Goal: Task Accomplishment & Management: Manage account settings

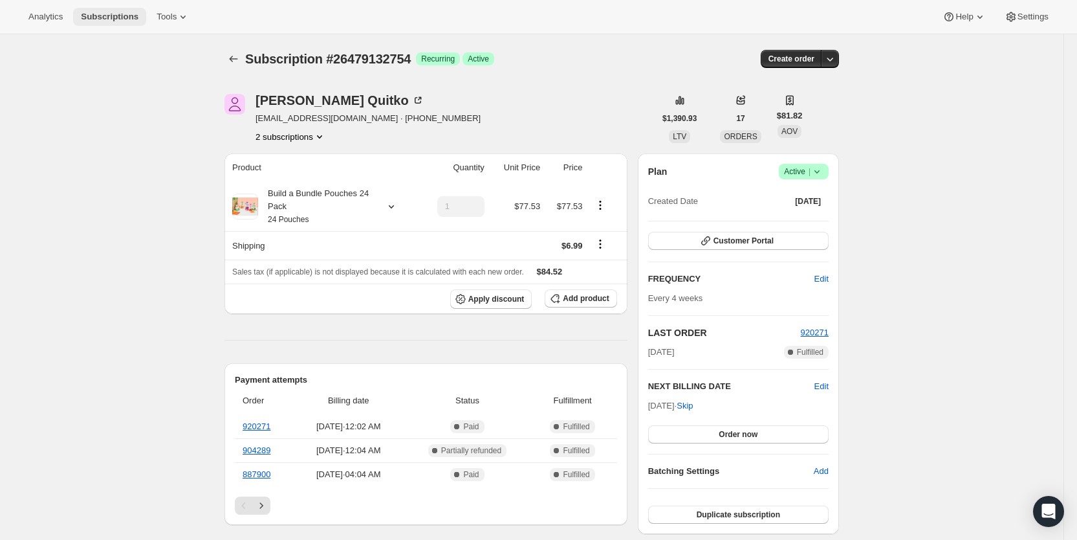
click at [112, 15] on span "Subscriptions" at bounding box center [110, 17] width 58 height 10
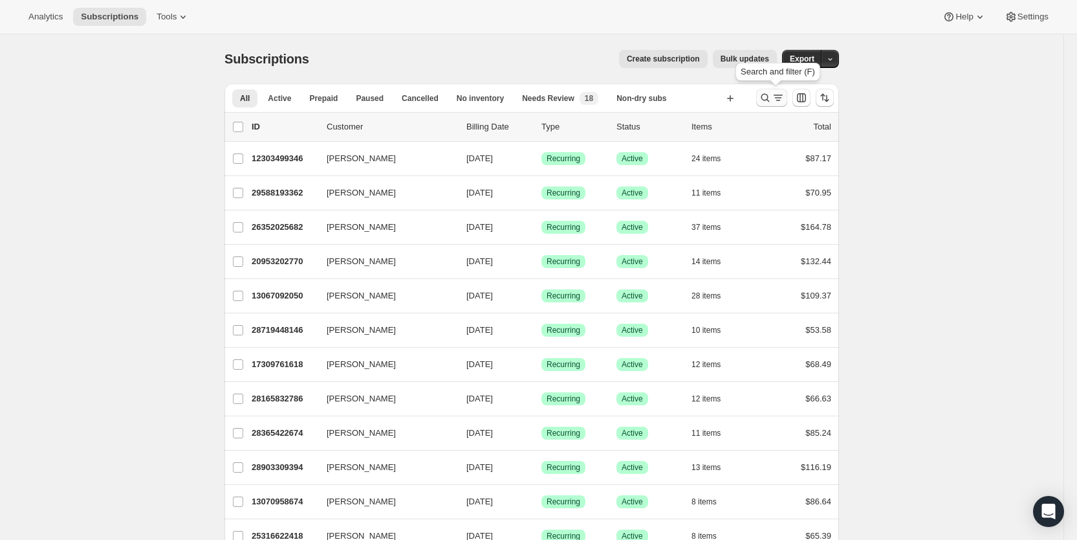
click at [770, 101] on icon "Search and filter results" at bounding box center [765, 97] width 13 height 13
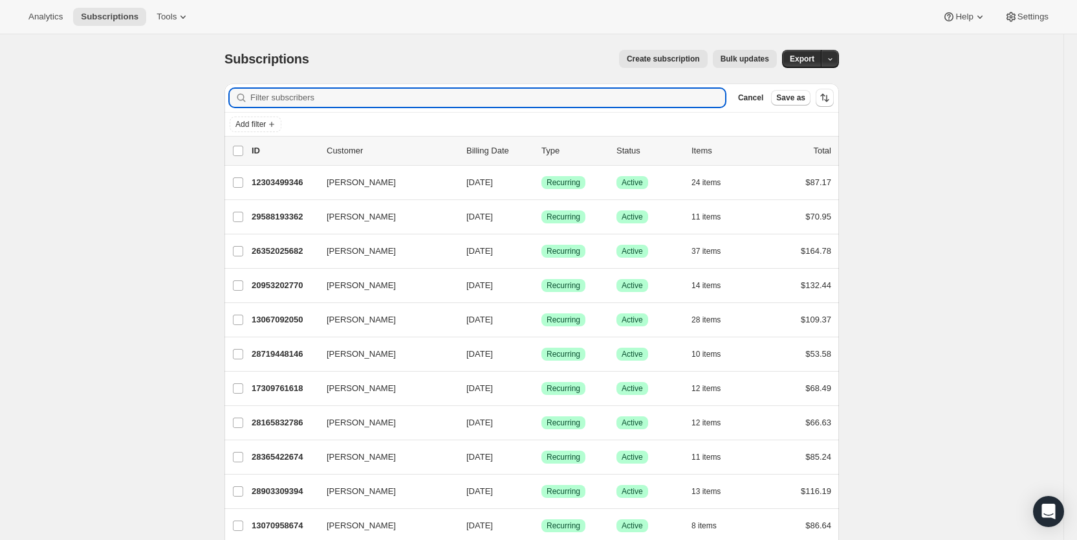
paste input "[EMAIL_ADDRESS][DOMAIN_NAME]"
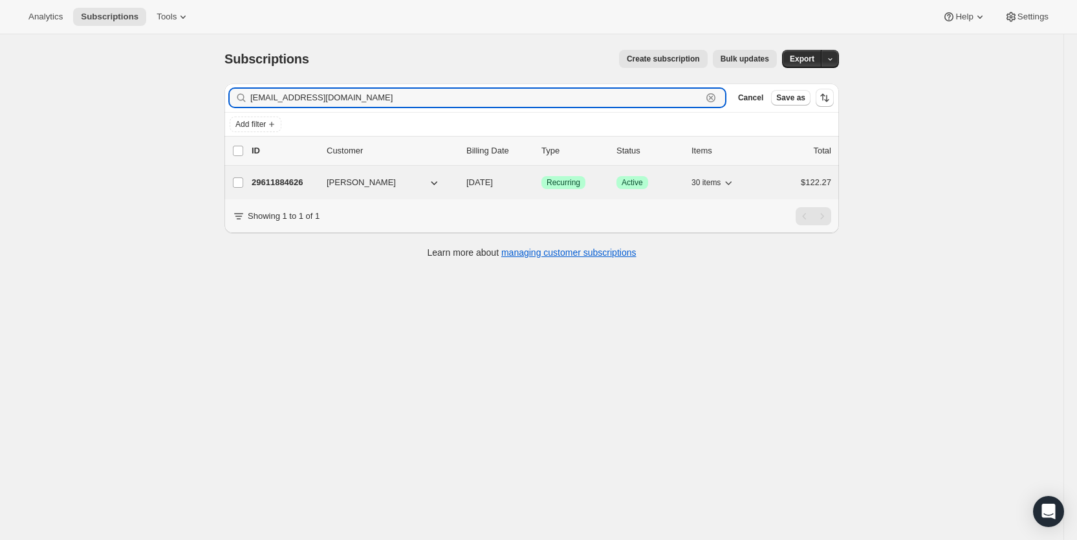
type input "[EMAIL_ADDRESS][DOMAIN_NAME]"
click at [493, 186] on span "[DATE]" at bounding box center [480, 182] width 27 height 10
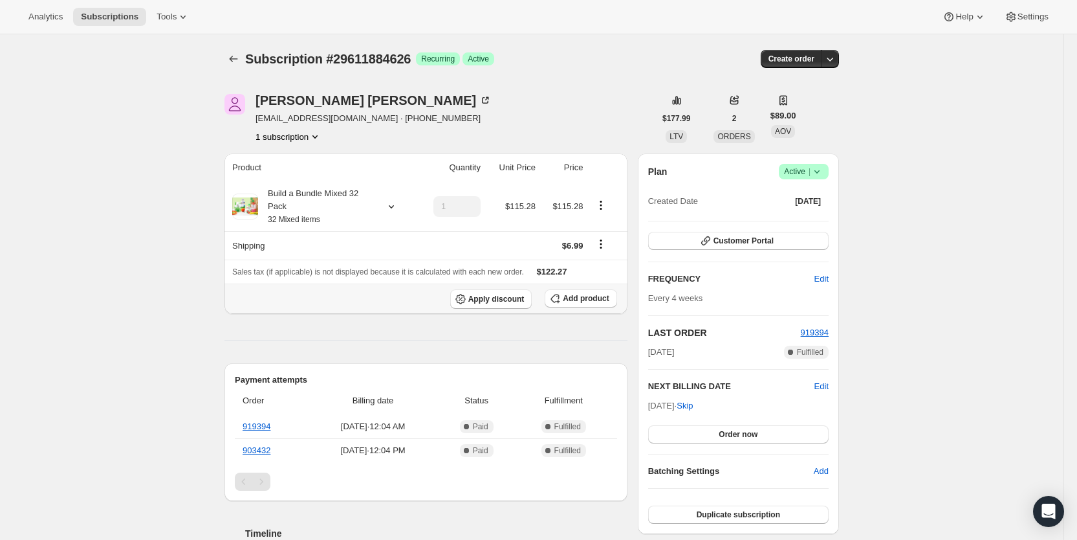
click at [598, 302] on span "Add product" at bounding box center [586, 298] width 46 height 10
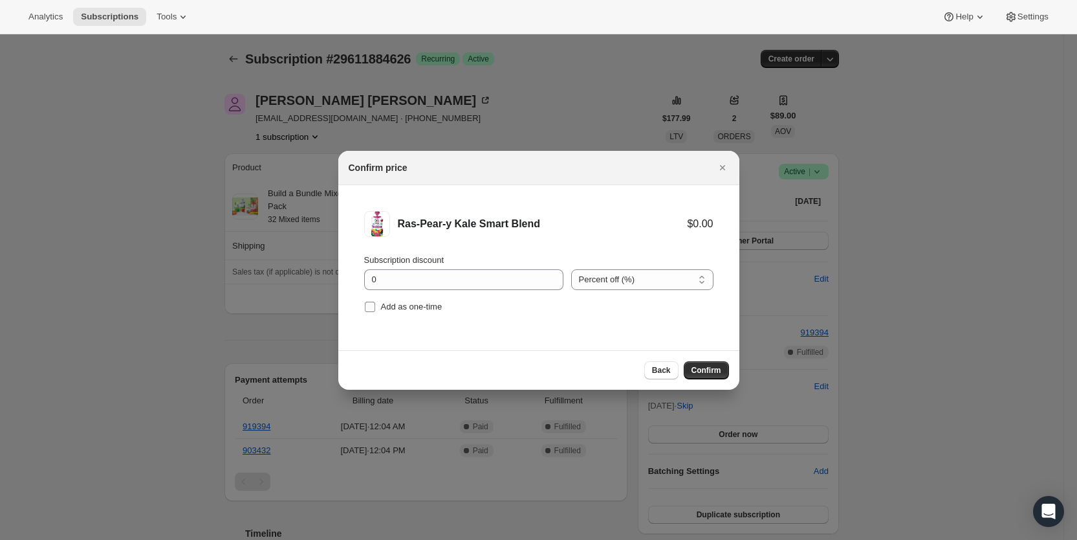
click at [365, 302] on input "Add as one-time" at bounding box center [370, 307] width 10 height 10
checkbox input "true"
click at [702, 366] on span "Confirm" at bounding box center [707, 370] width 30 height 10
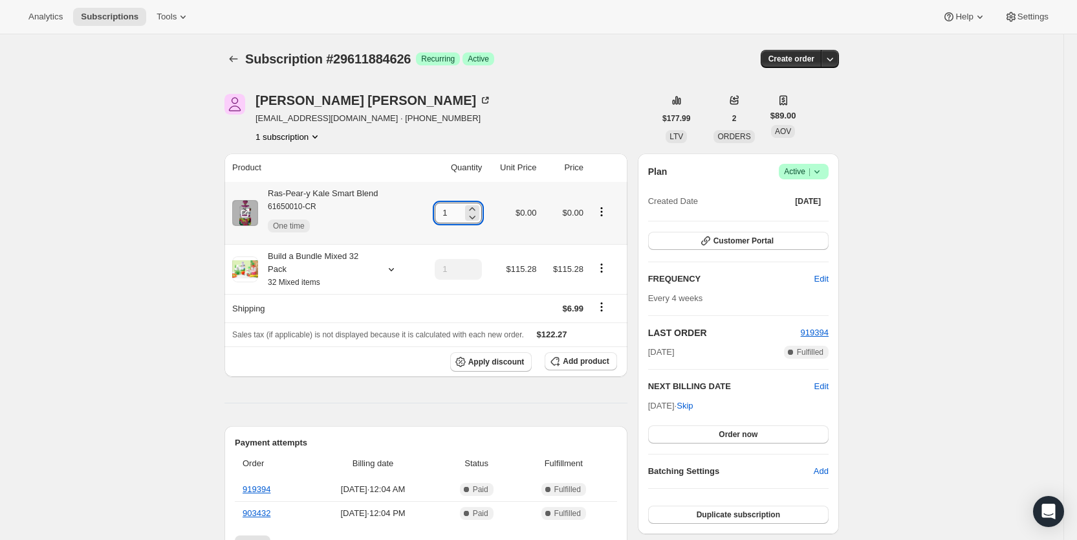
drag, startPoint x: 448, startPoint y: 218, endPoint x: 468, endPoint y: 218, distance: 19.4
click at [463, 218] on input "1" at bounding box center [449, 213] width 28 height 21
type input "3"
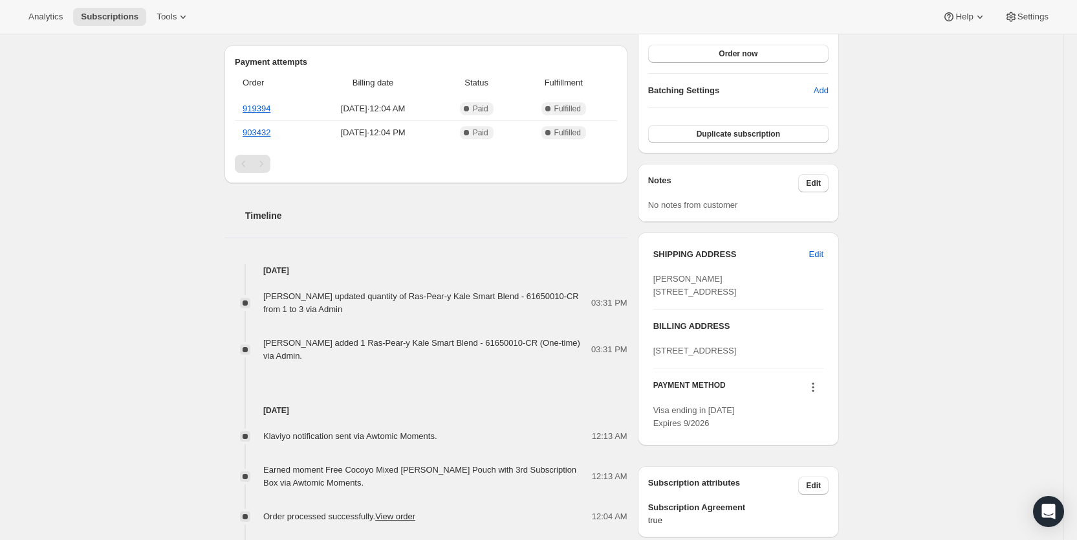
scroll to position [397, 0]
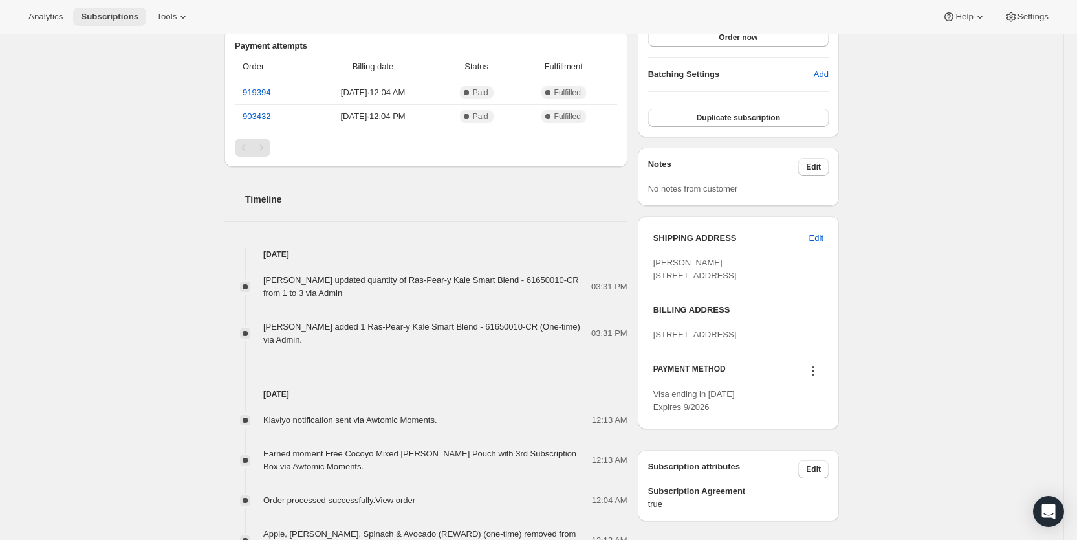
click at [100, 17] on span "Subscriptions" at bounding box center [110, 17] width 58 height 10
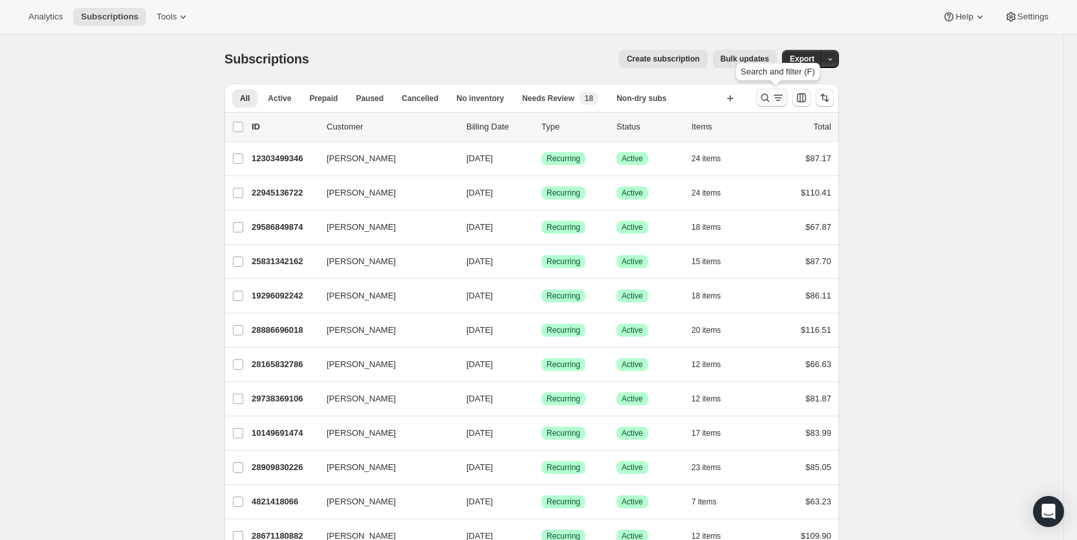
click at [780, 98] on icon "Search and filter results" at bounding box center [778, 97] width 13 height 13
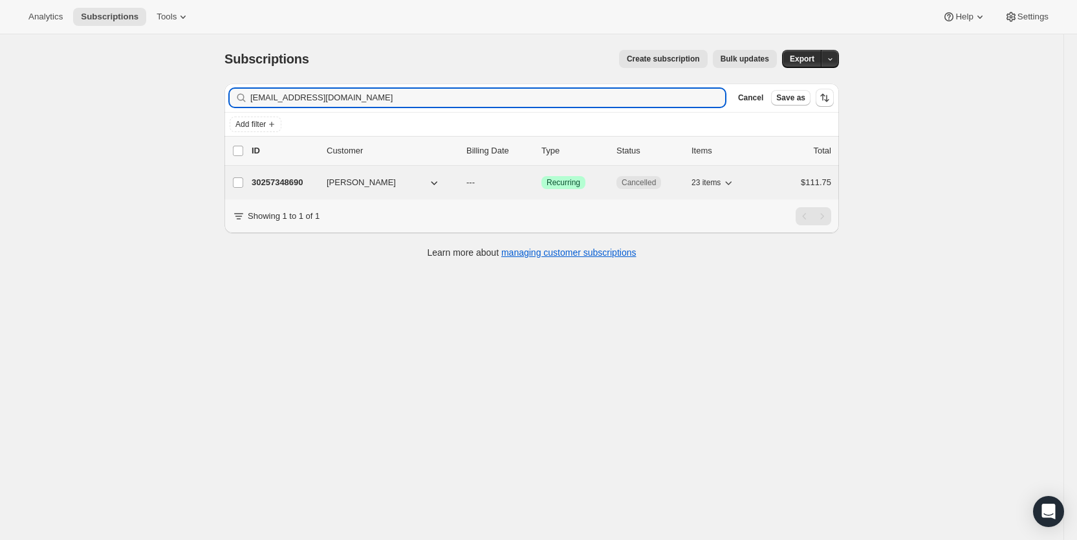
type input "[EMAIL_ADDRESS][DOMAIN_NAME]"
click at [484, 185] on p "---" at bounding box center [499, 182] width 65 height 13
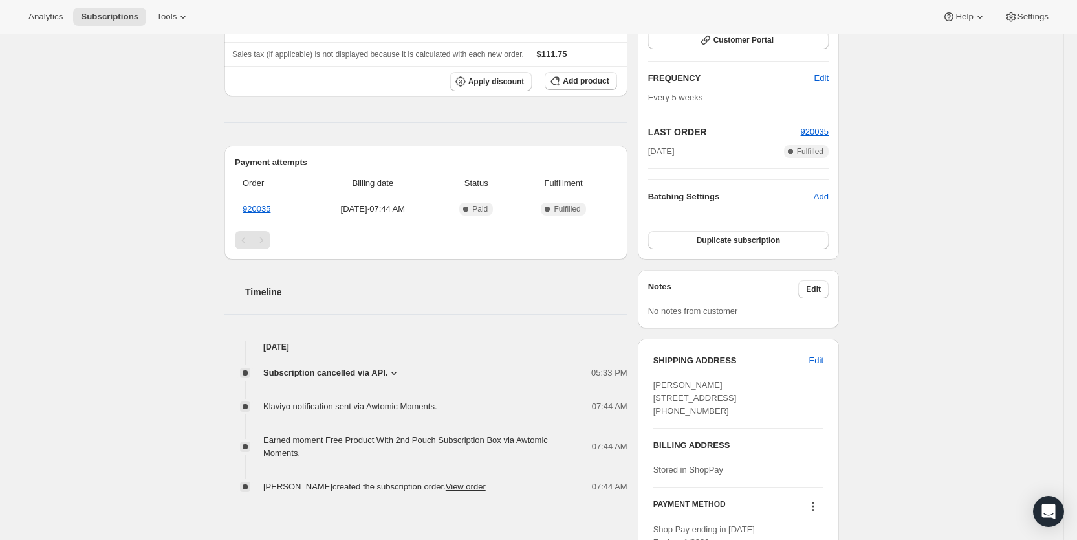
scroll to position [219, 0]
